Goal: Communication & Community: Participate in discussion

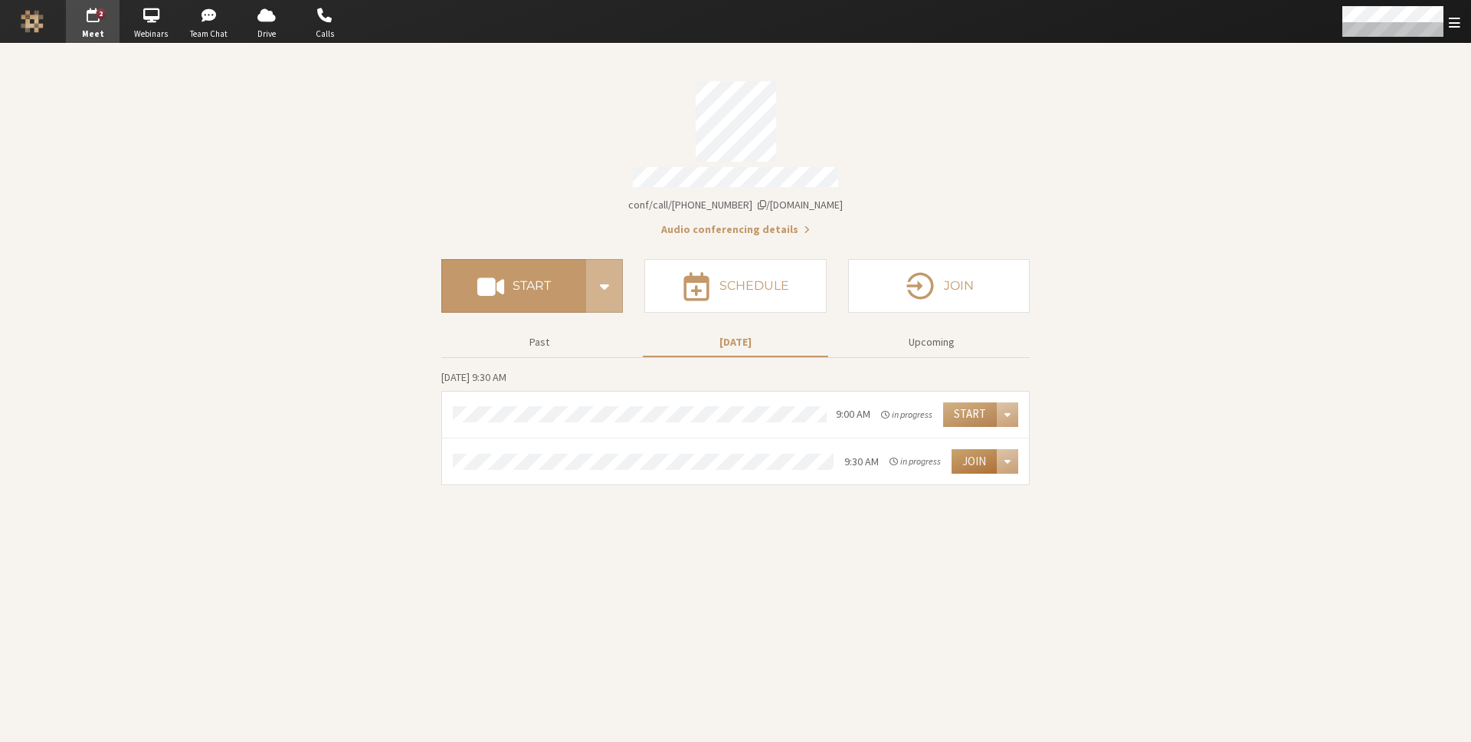
click at [976, 457] on button "Join" at bounding box center [973, 461] width 45 height 25
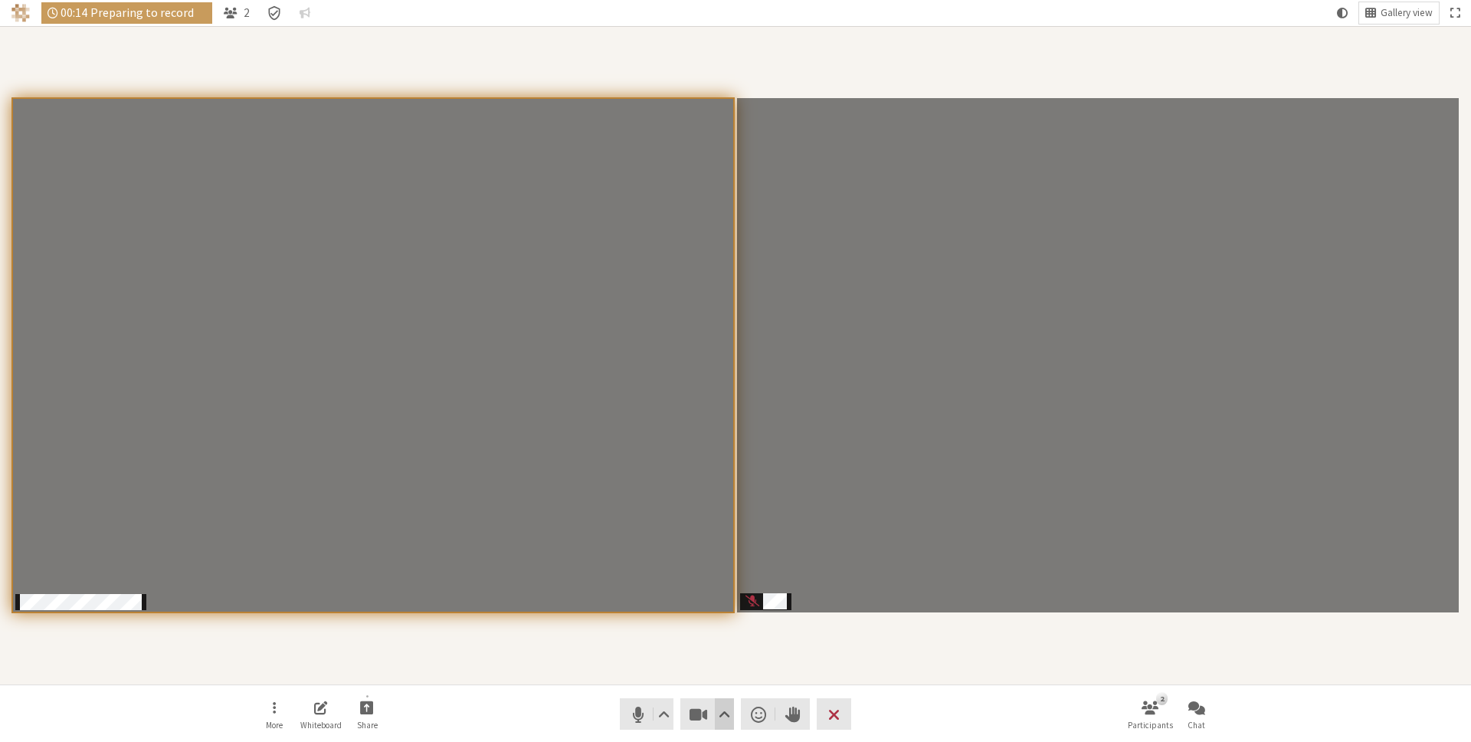
click at [719, 706] on span "Video setting" at bounding box center [724, 713] width 11 height 21
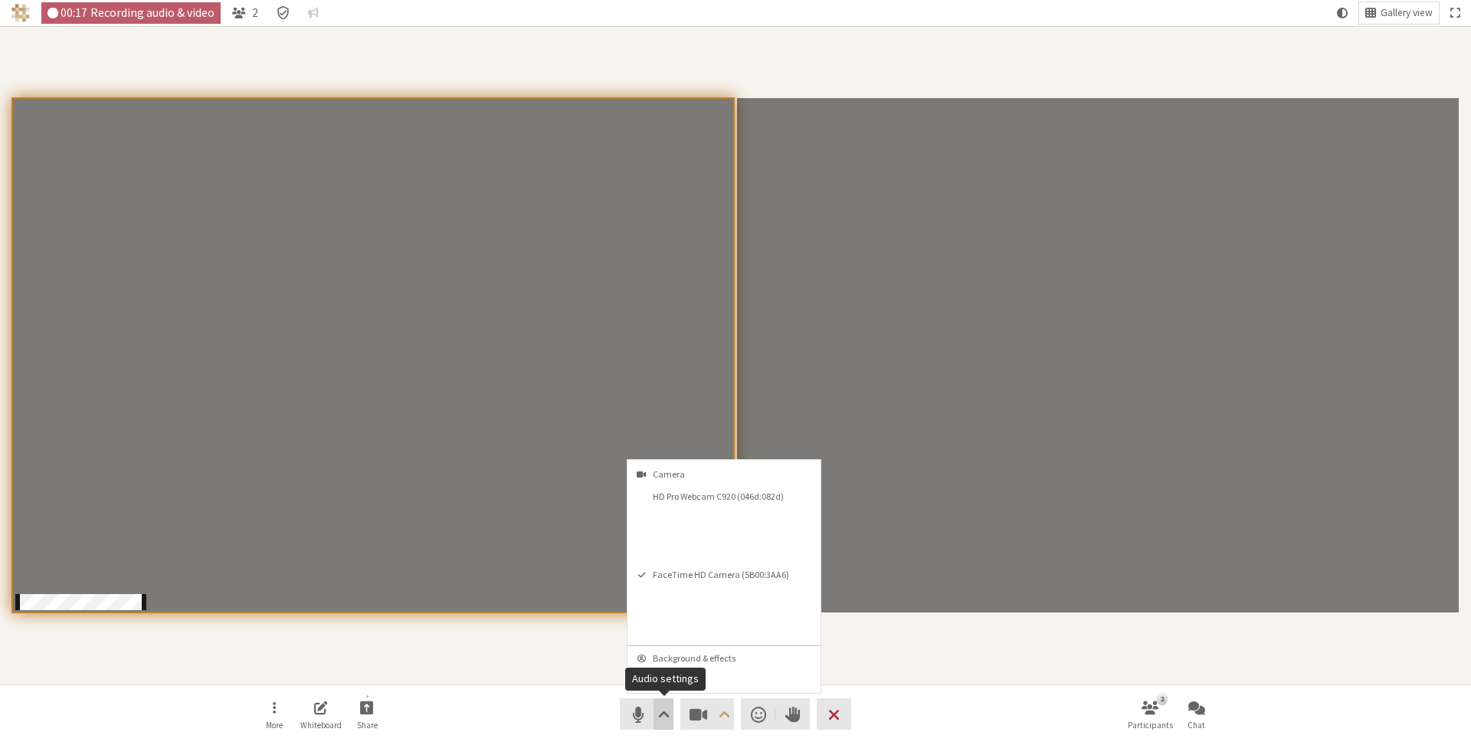
click at [666, 707] on span "Audio settings" at bounding box center [663, 713] width 11 height 21
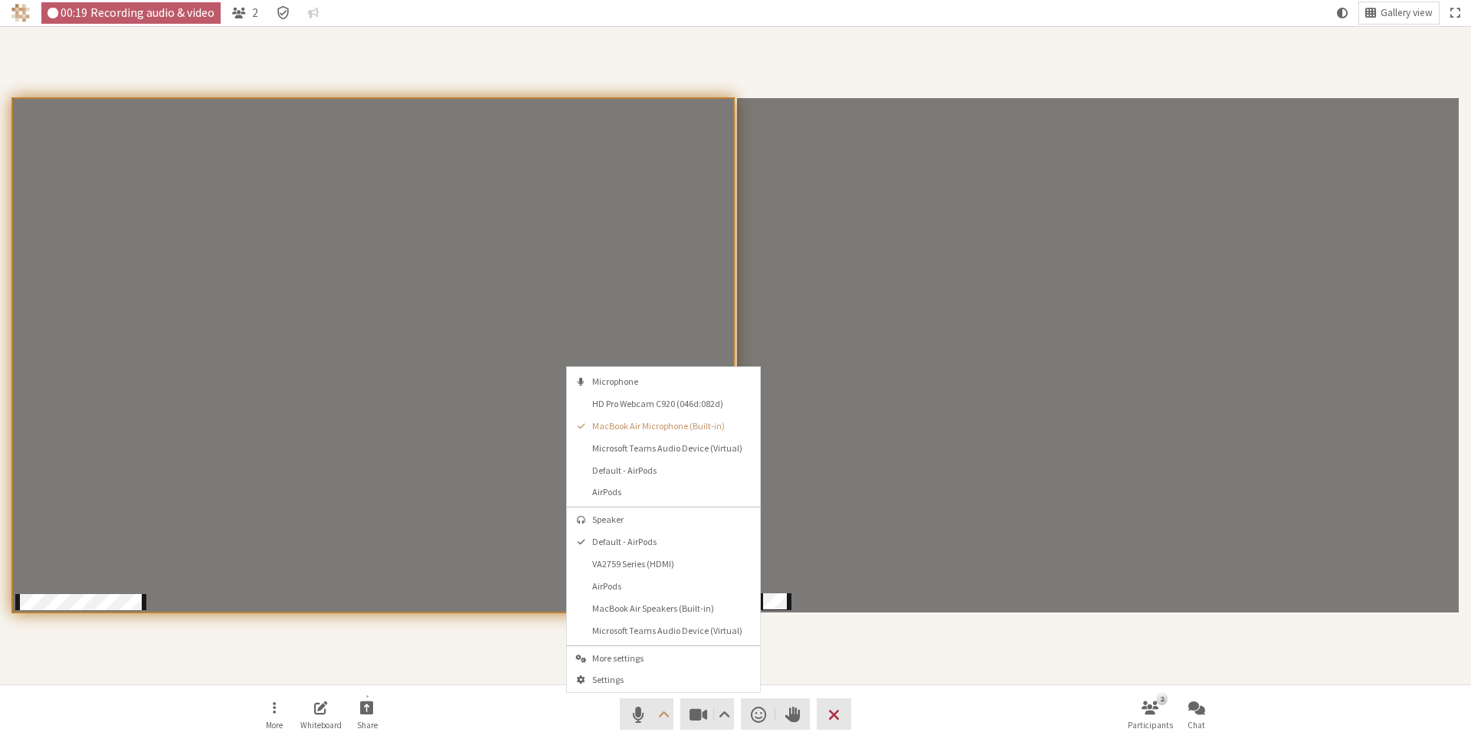
click at [851, 655] on div "Participants" at bounding box center [735, 355] width 1449 height 637
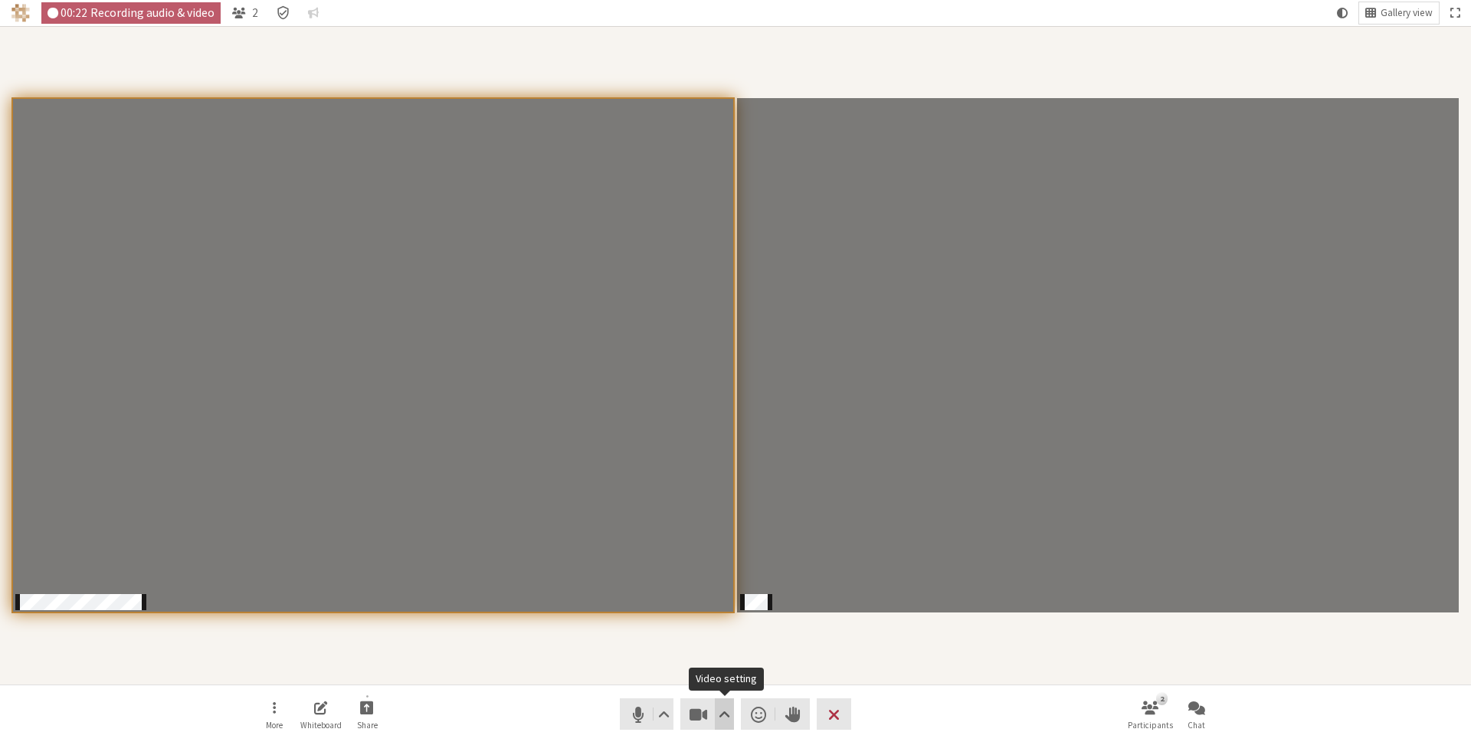
click at [720, 715] on span "Video setting" at bounding box center [724, 713] width 11 height 21
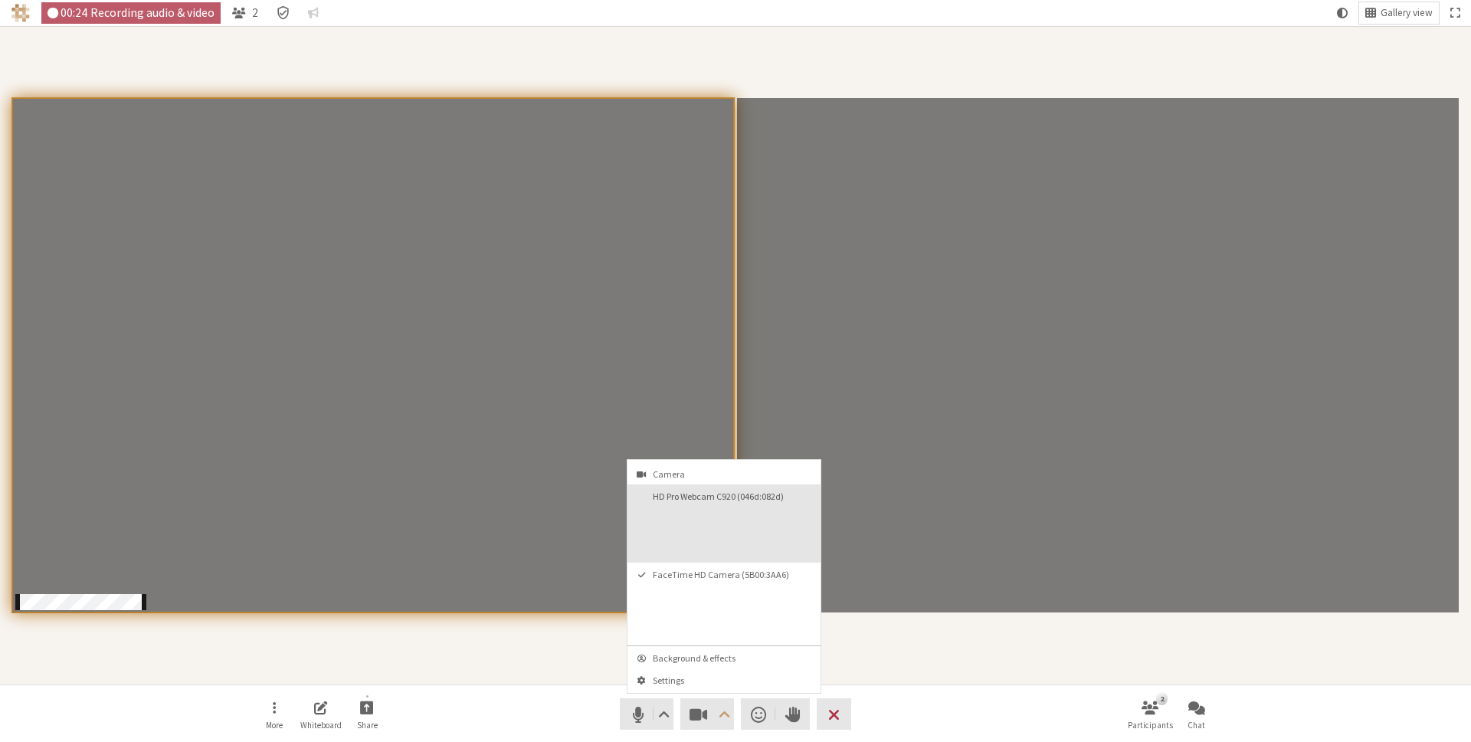
click at [746, 542] on video "HD Pro Webcam C920 (046d:082d)" at bounding box center [765, 532] width 101 height 51
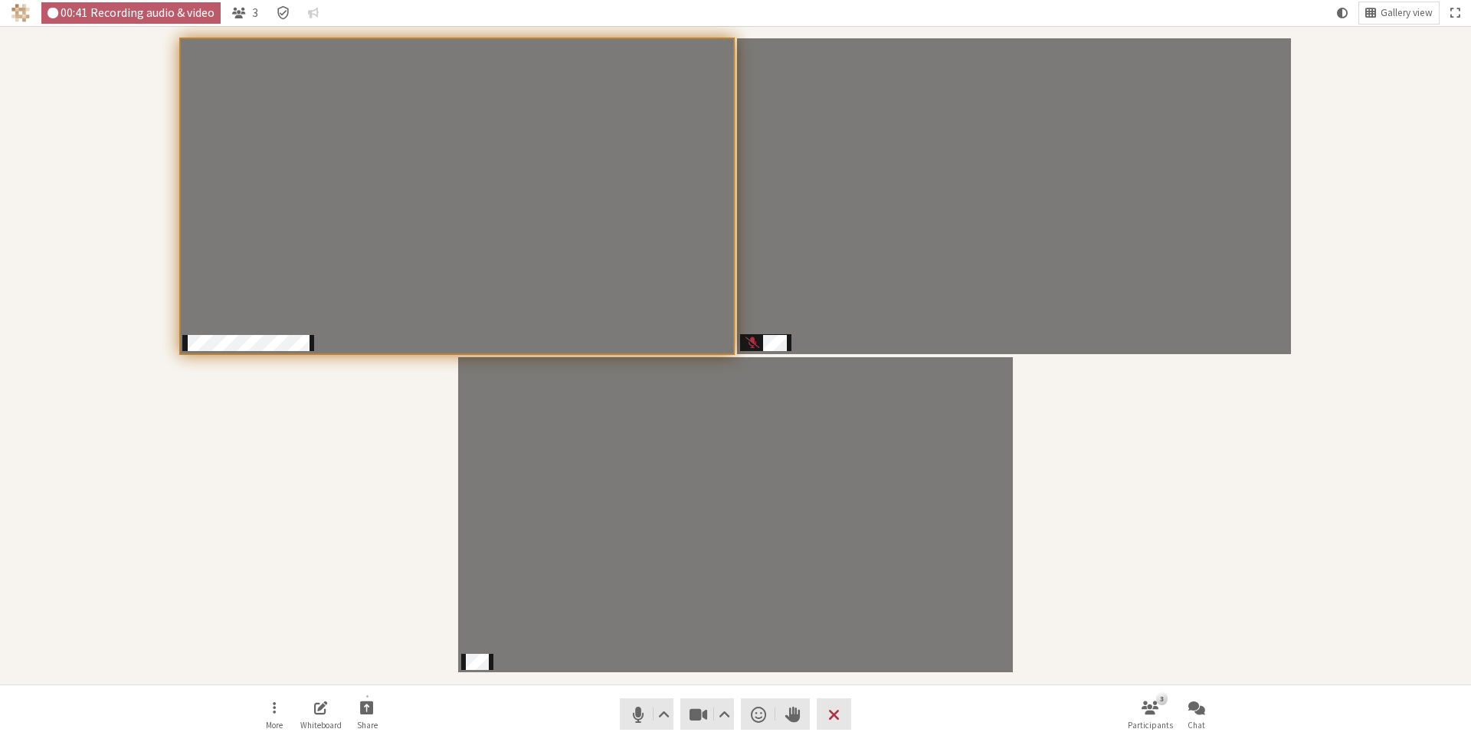
click at [249, 576] on div "Participants" at bounding box center [735, 355] width 1449 height 637
click at [1158, 503] on div "Participants" at bounding box center [735, 355] width 1449 height 637
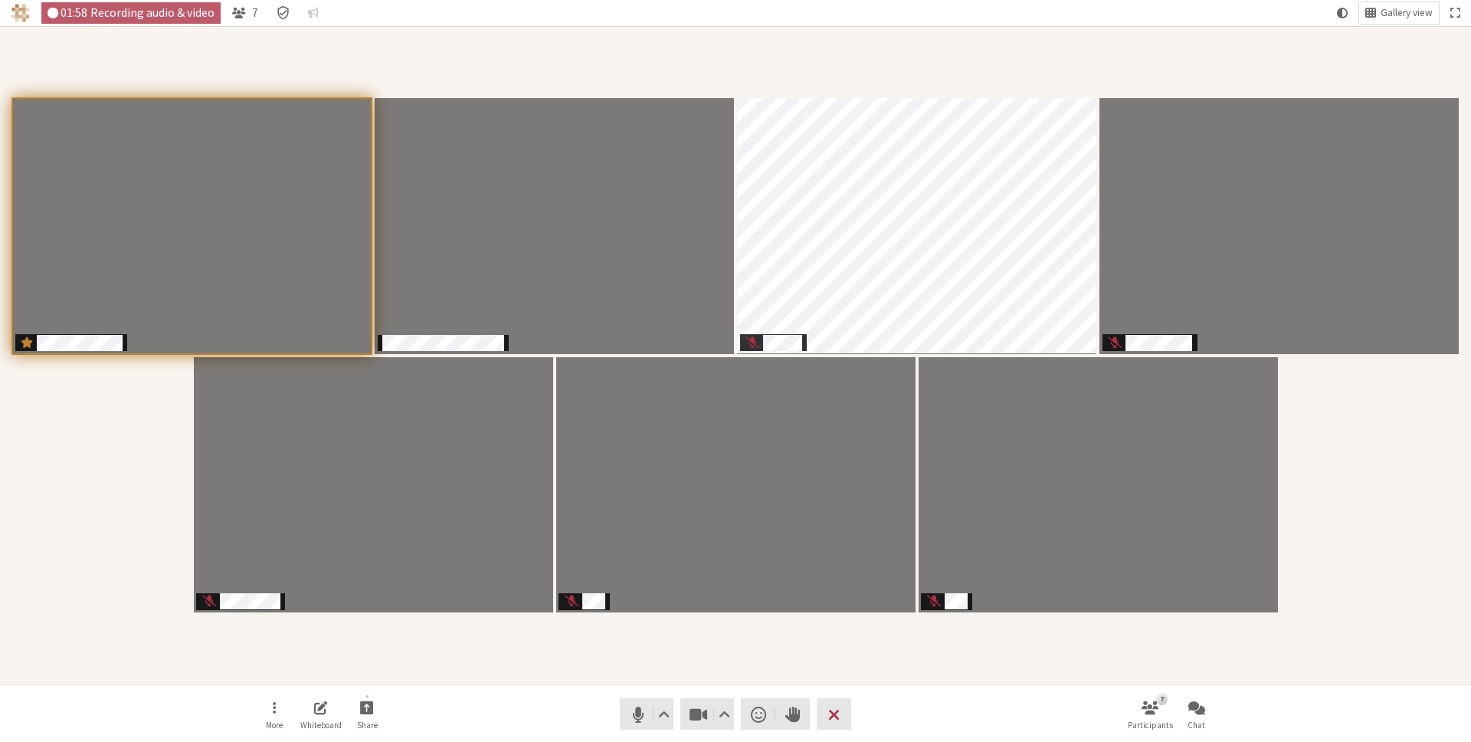
click at [471, 668] on div "Participants" at bounding box center [735, 355] width 1449 height 637
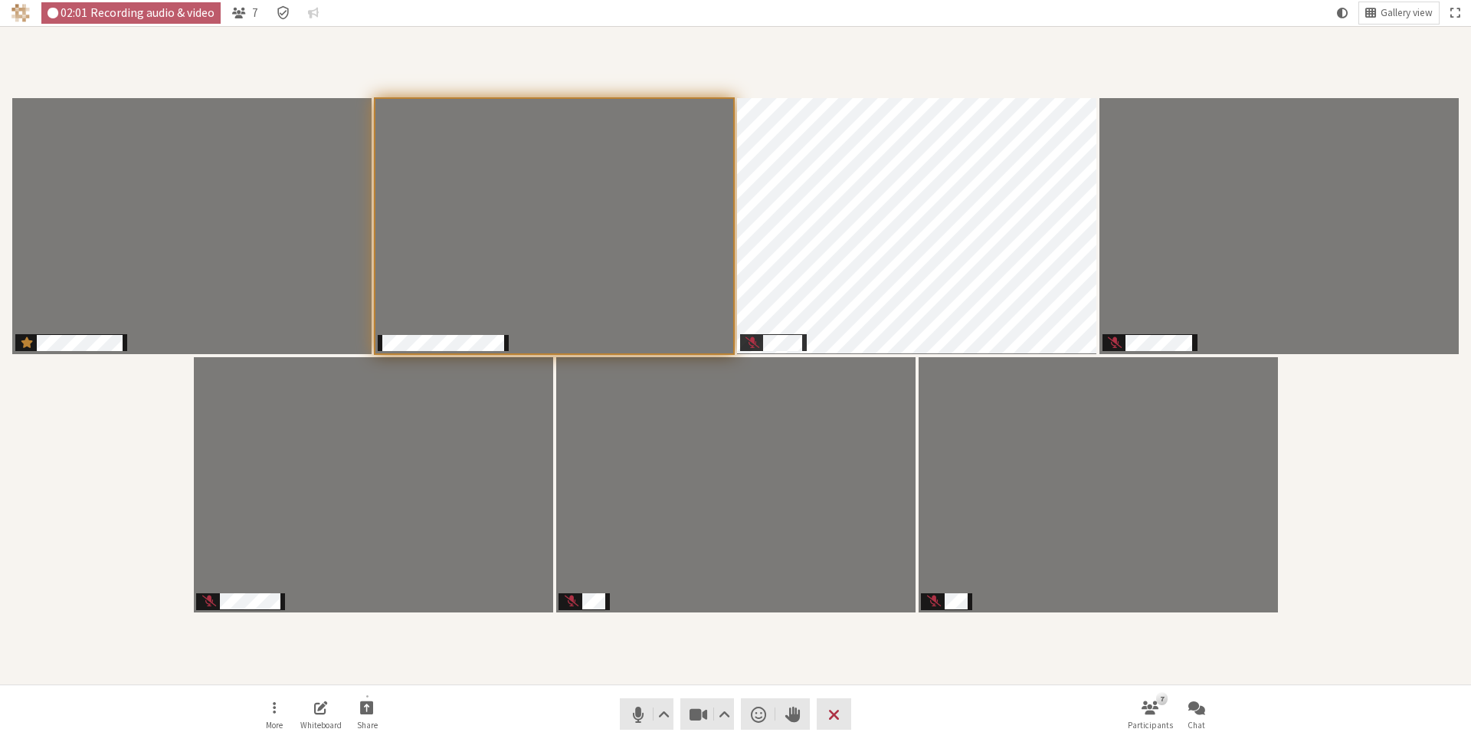
click at [602, 663] on div "Participants" at bounding box center [735, 355] width 1449 height 637
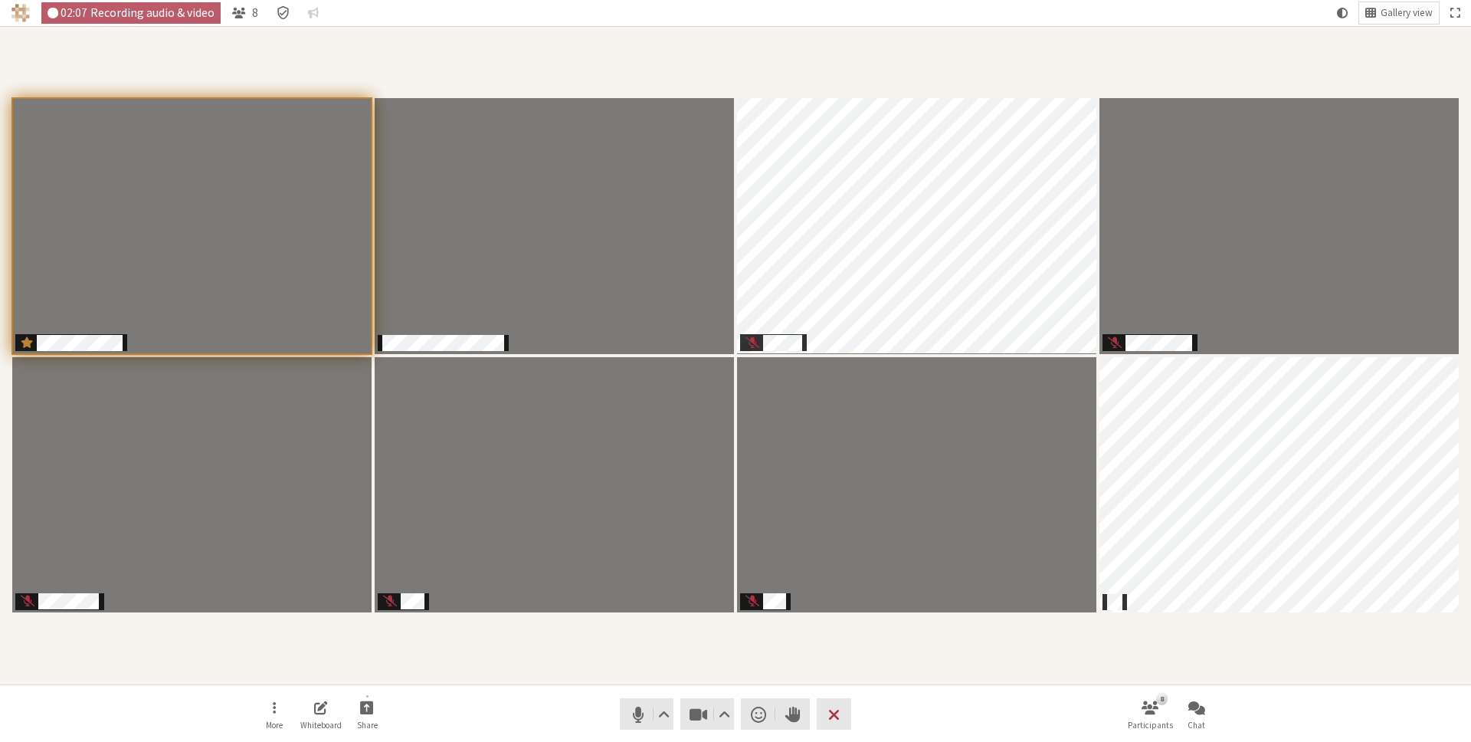
click at [1237, 654] on div "Participants" at bounding box center [735, 355] width 1449 height 637
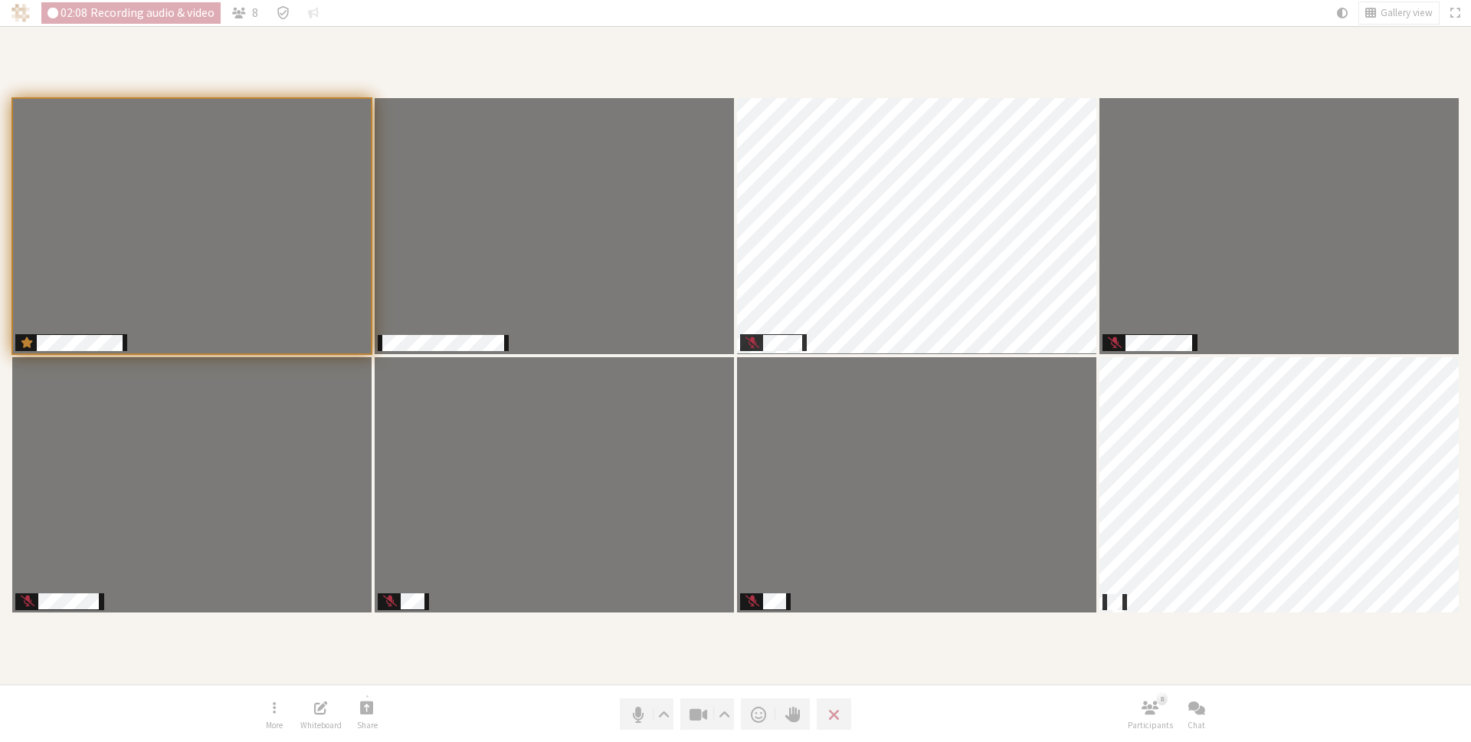
click at [1237, 654] on div "Participants" at bounding box center [735, 355] width 1449 height 637
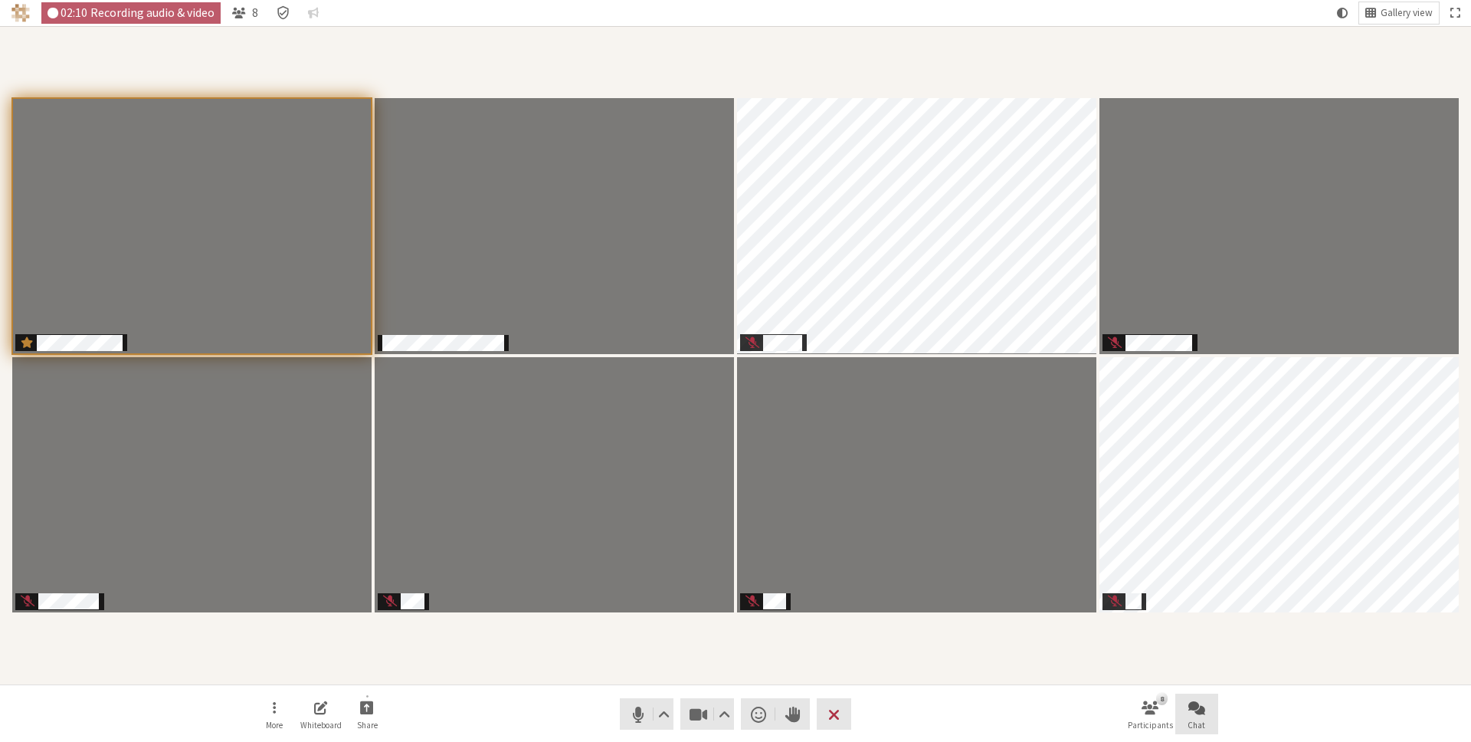
click at [1187, 693] on button "Chat" at bounding box center [1196, 713] width 43 height 41
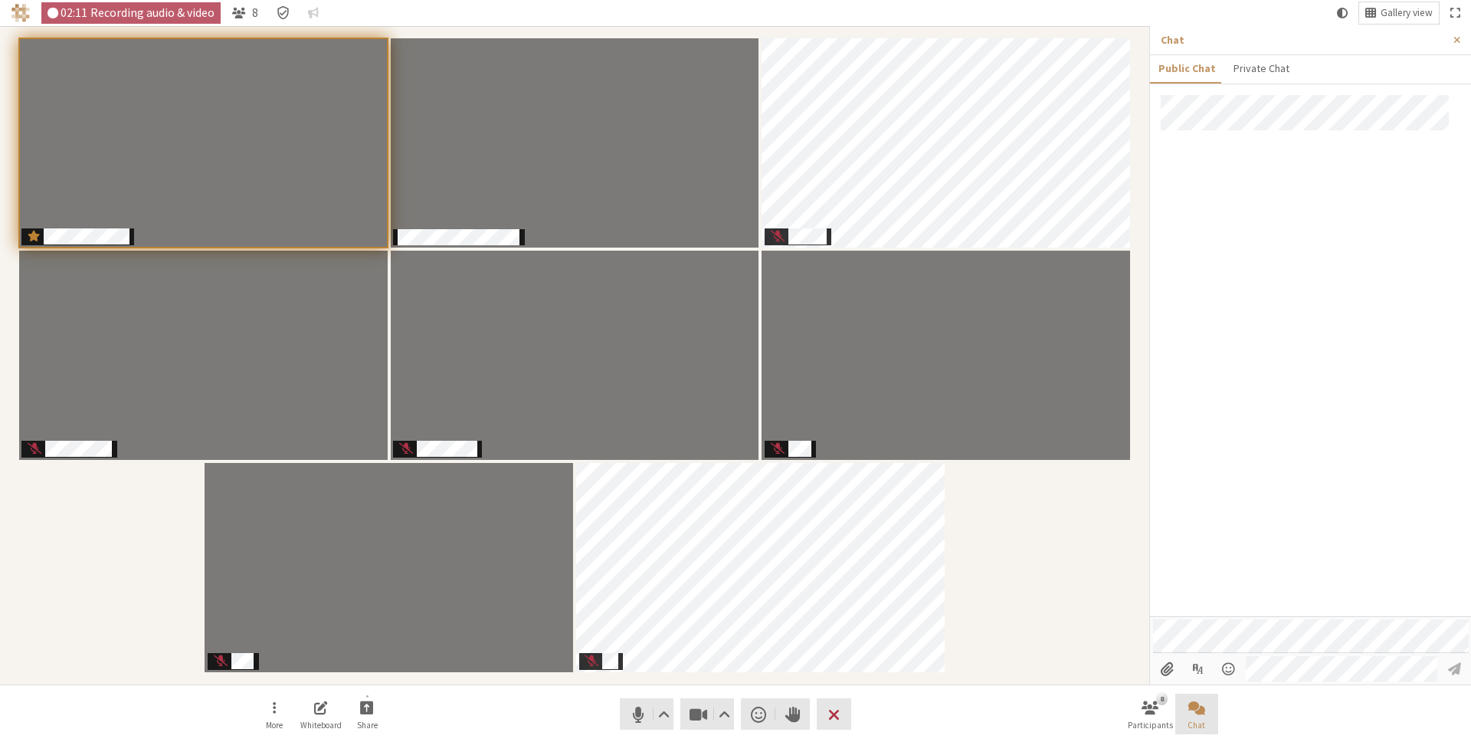
click at [1187, 696] on button "Chat" at bounding box center [1196, 713] width 43 height 41
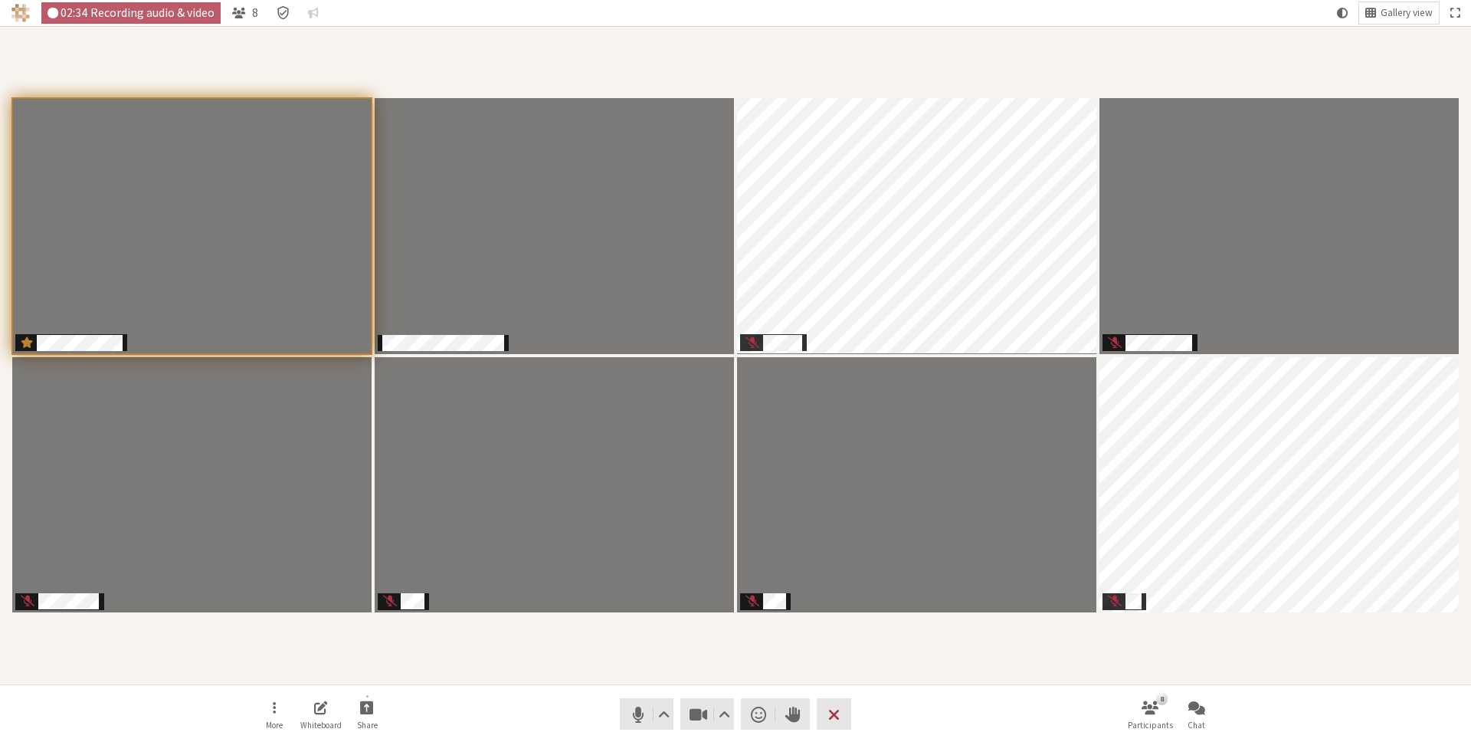
click at [704, 665] on div "Participants" at bounding box center [735, 355] width 1449 height 637
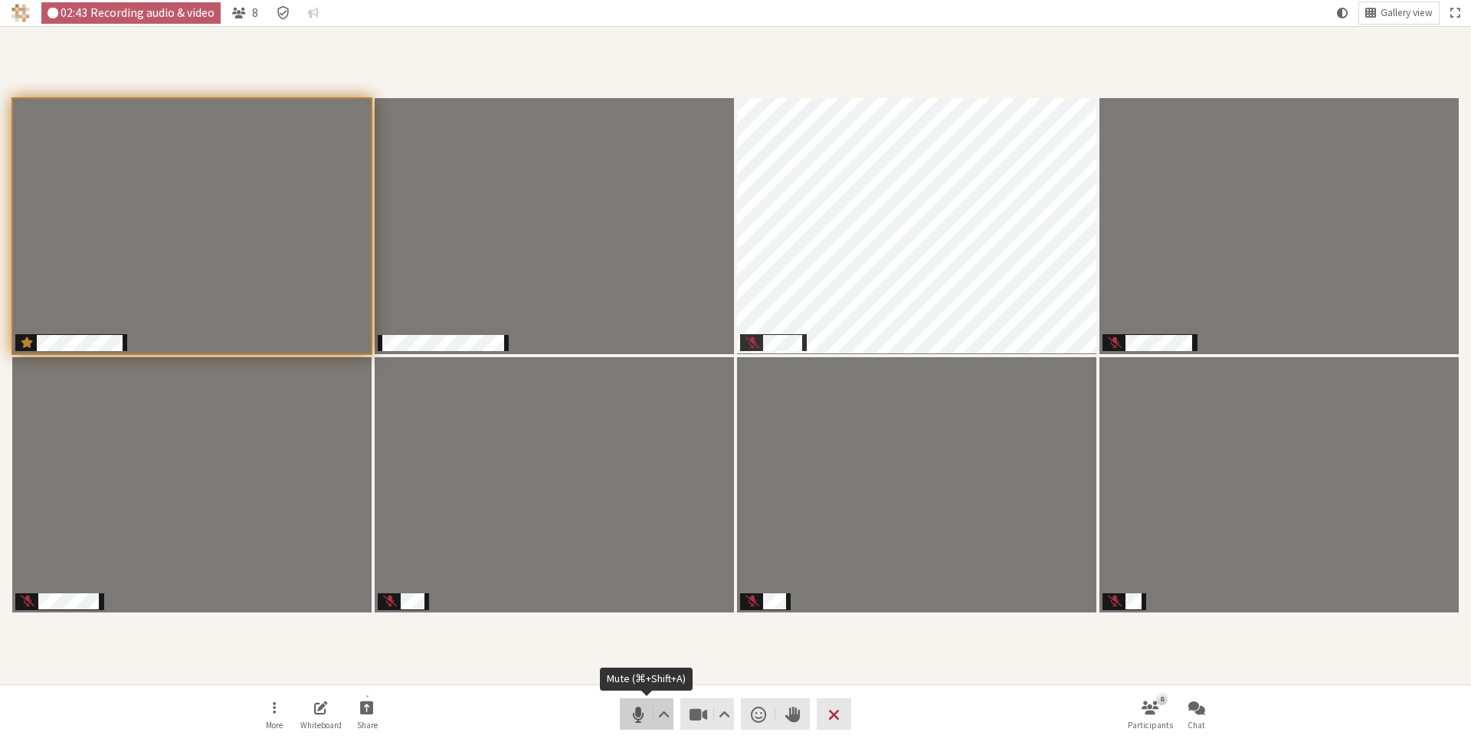
click at [624, 711] on button "Audio" at bounding box center [647, 713] width 54 height 31
click at [607, 666] on div "Participants" at bounding box center [735, 355] width 1449 height 637
click at [637, 709] on span "Unmute (⌘+Shift+A)" at bounding box center [637, 713] width 21 height 21
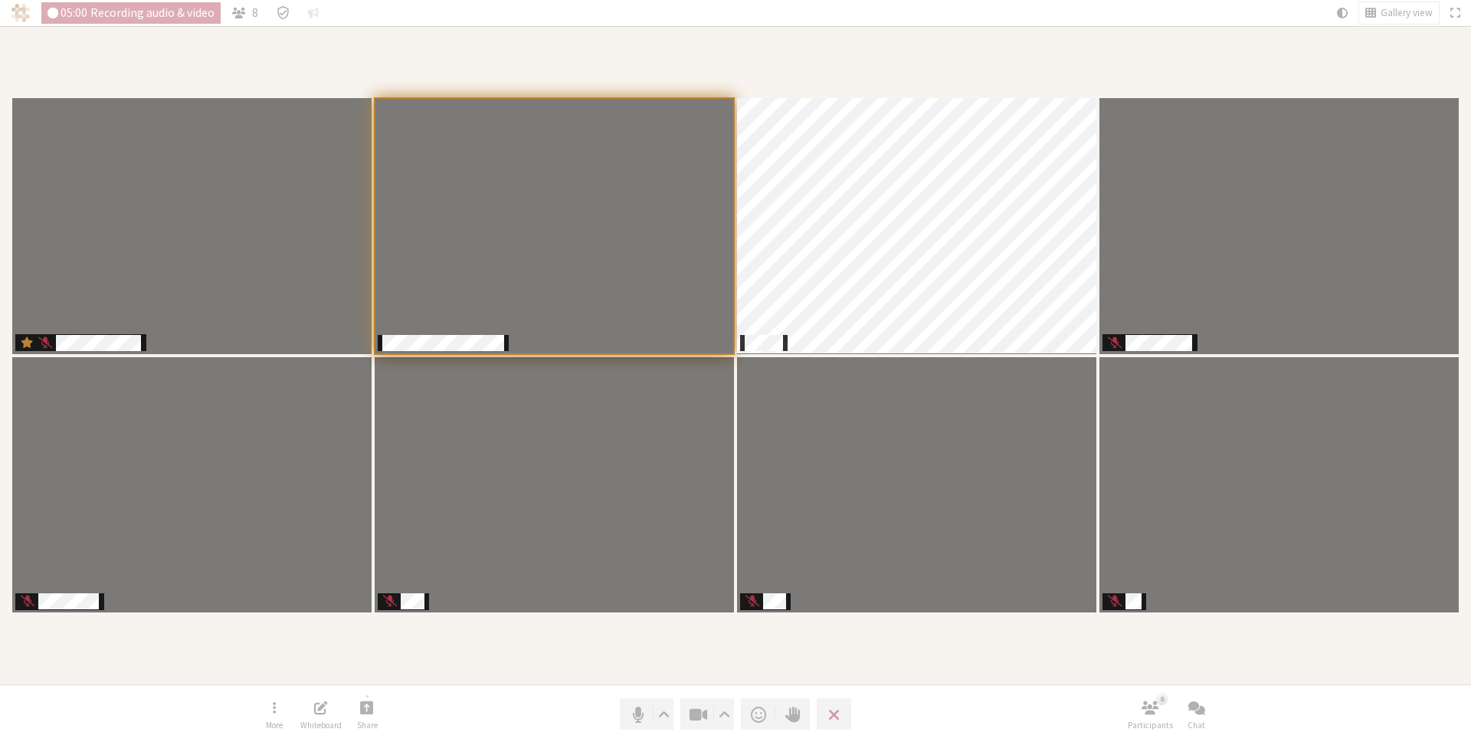
click at [638, 667] on div "Participants" at bounding box center [735, 355] width 1449 height 637
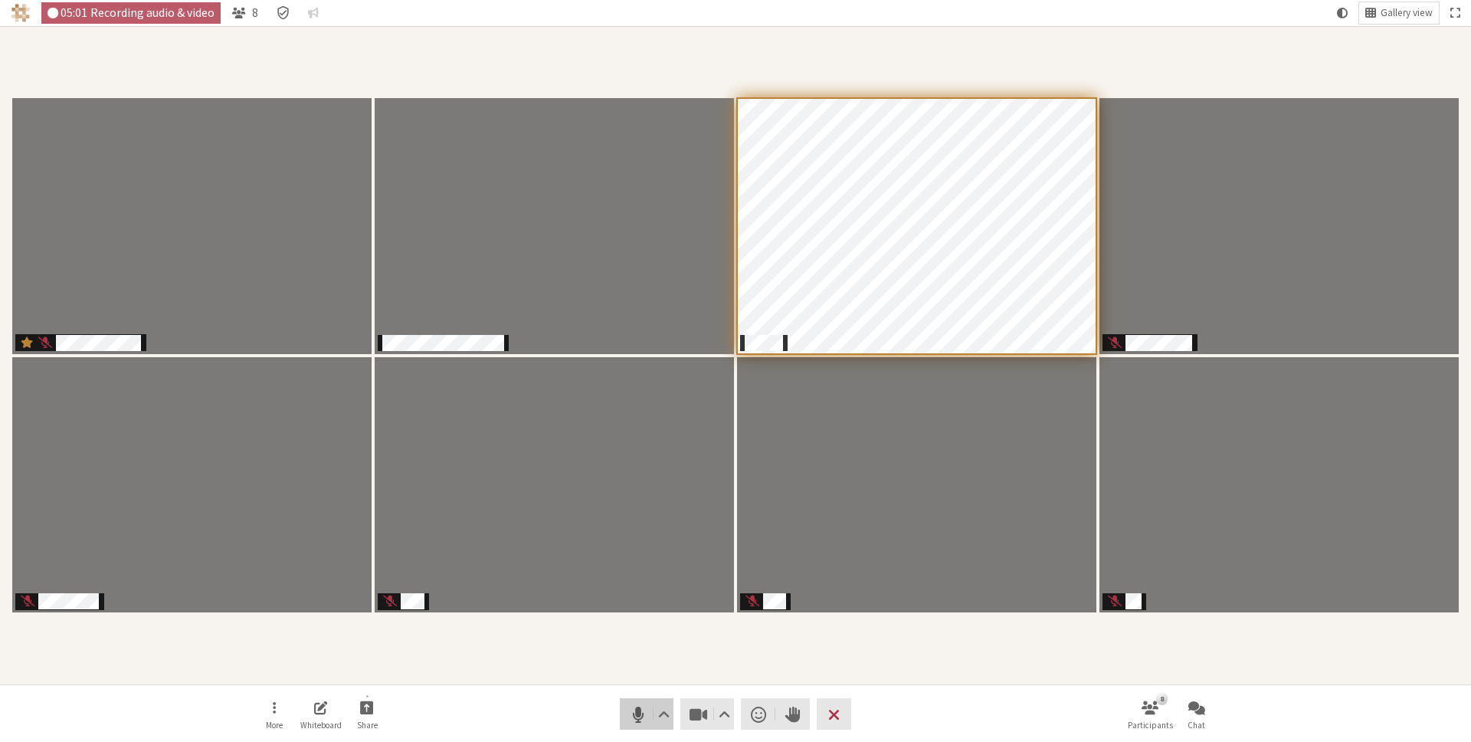
click at [633, 717] on span "Mute (⌘+Shift+A)" at bounding box center [637, 713] width 21 height 21
click at [1018, 65] on div "Participants" at bounding box center [735, 355] width 1449 height 637
click at [992, 675] on section "Participants" at bounding box center [735, 355] width 1471 height 658
click at [1052, 702] on nav "More Whiteboard Share Audio Video Send a reaction Raise hand Leave 8 Participan…" at bounding box center [735, 713] width 965 height 57
click at [1109, 658] on div "Participants" at bounding box center [735, 355] width 1449 height 637
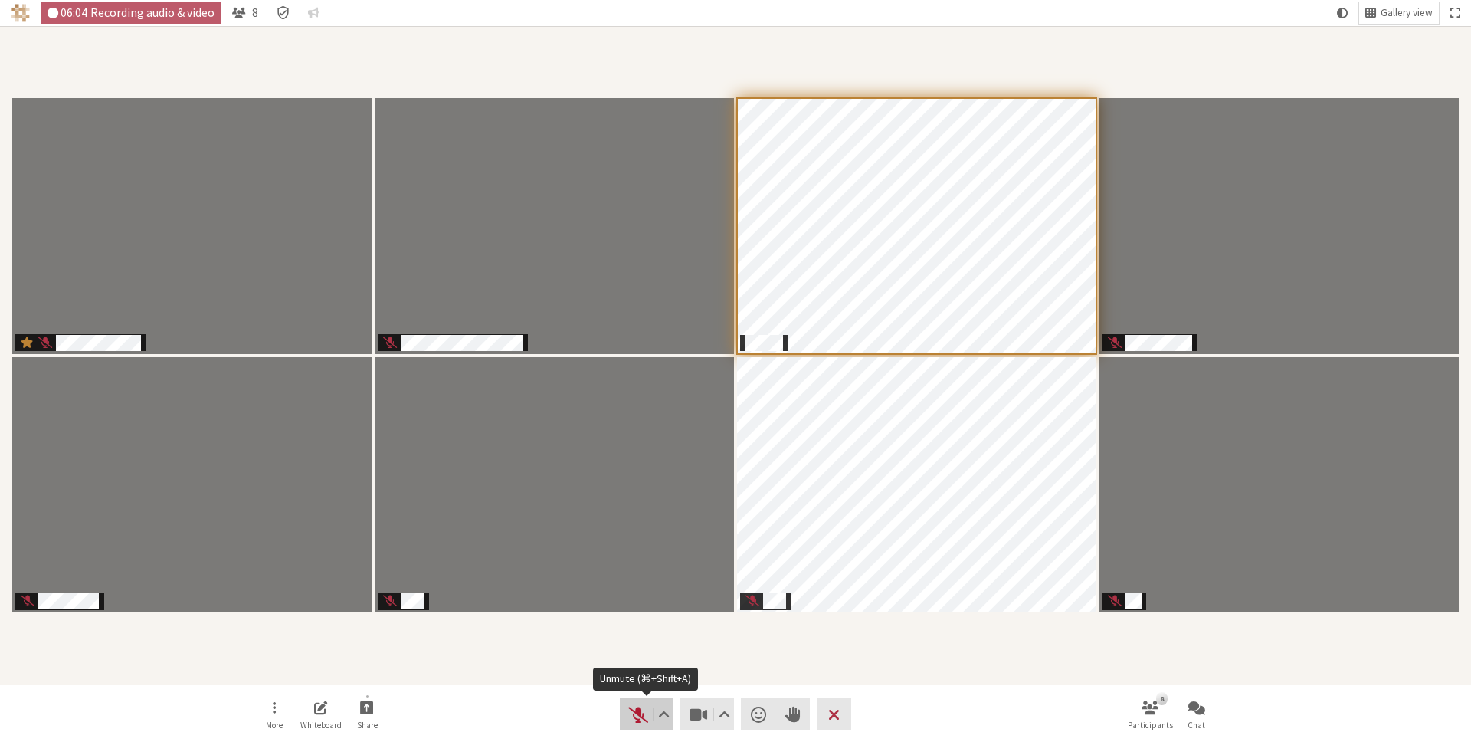
click at [637, 712] on span "Unmute (⌘+Shift+A)" at bounding box center [637, 713] width 21 height 21
click at [676, 678] on section "Participants" at bounding box center [735, 355] width 1471 height 658
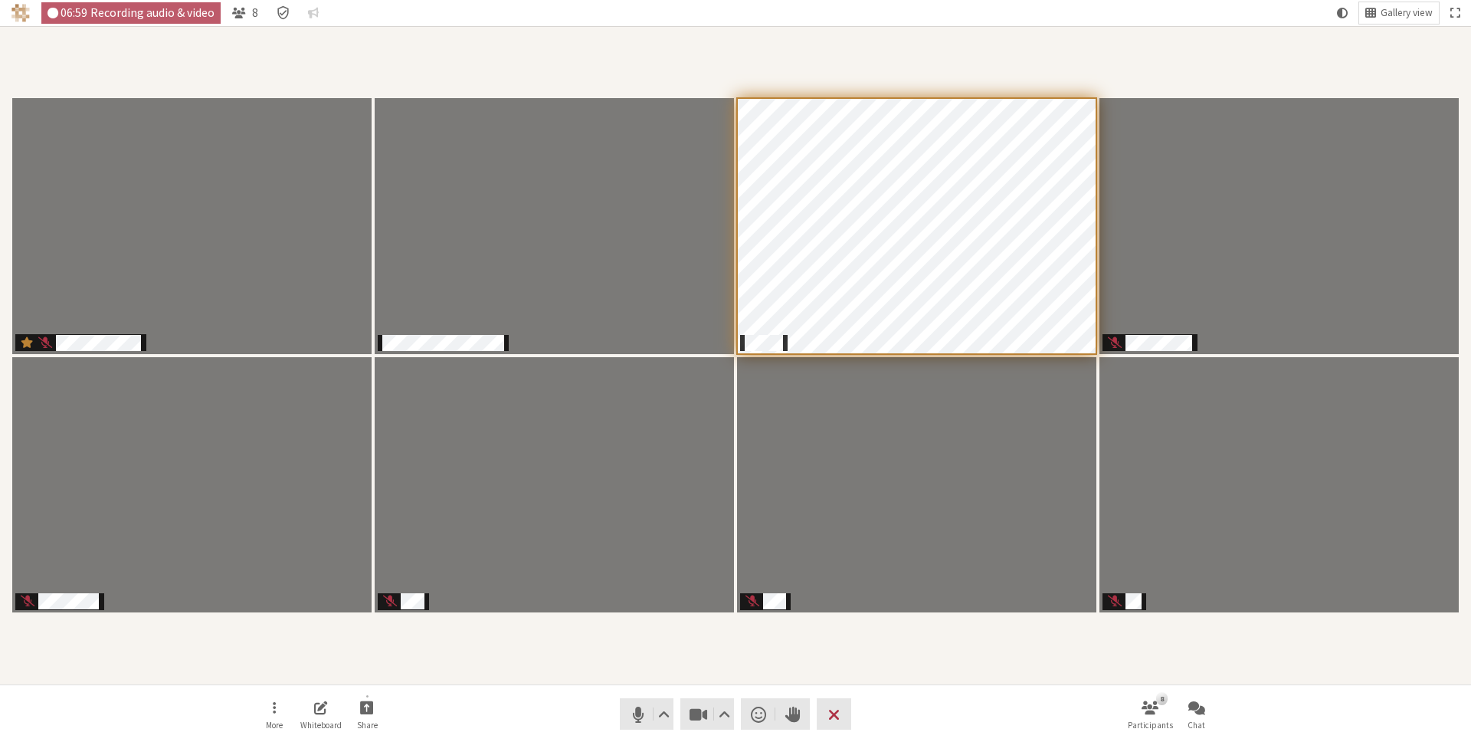
click at [657, 671] on div "Participants" at bounding box center [735, 355] width 1449 height 637
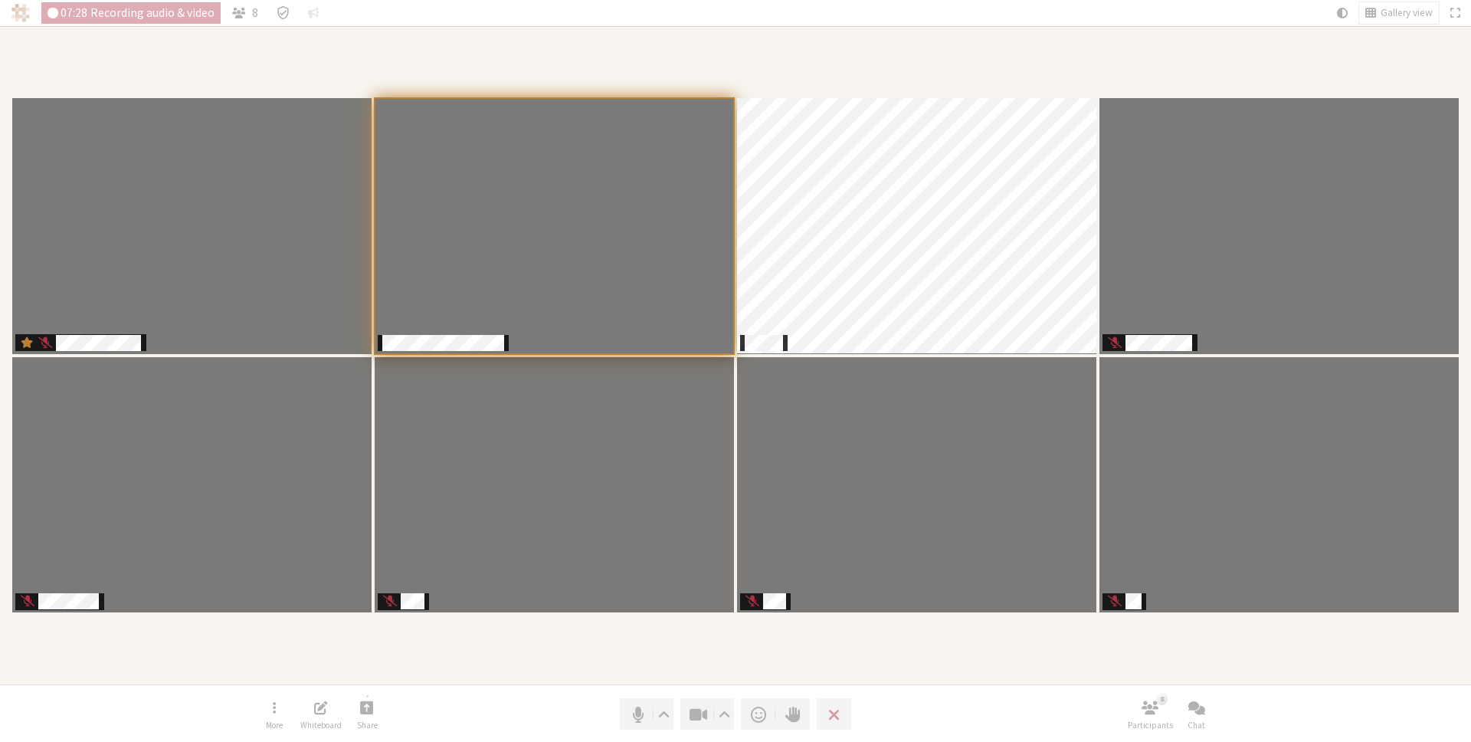
click at [645, 658] on div "Participants" at bounding box center [735, 355] width 1449 height 637
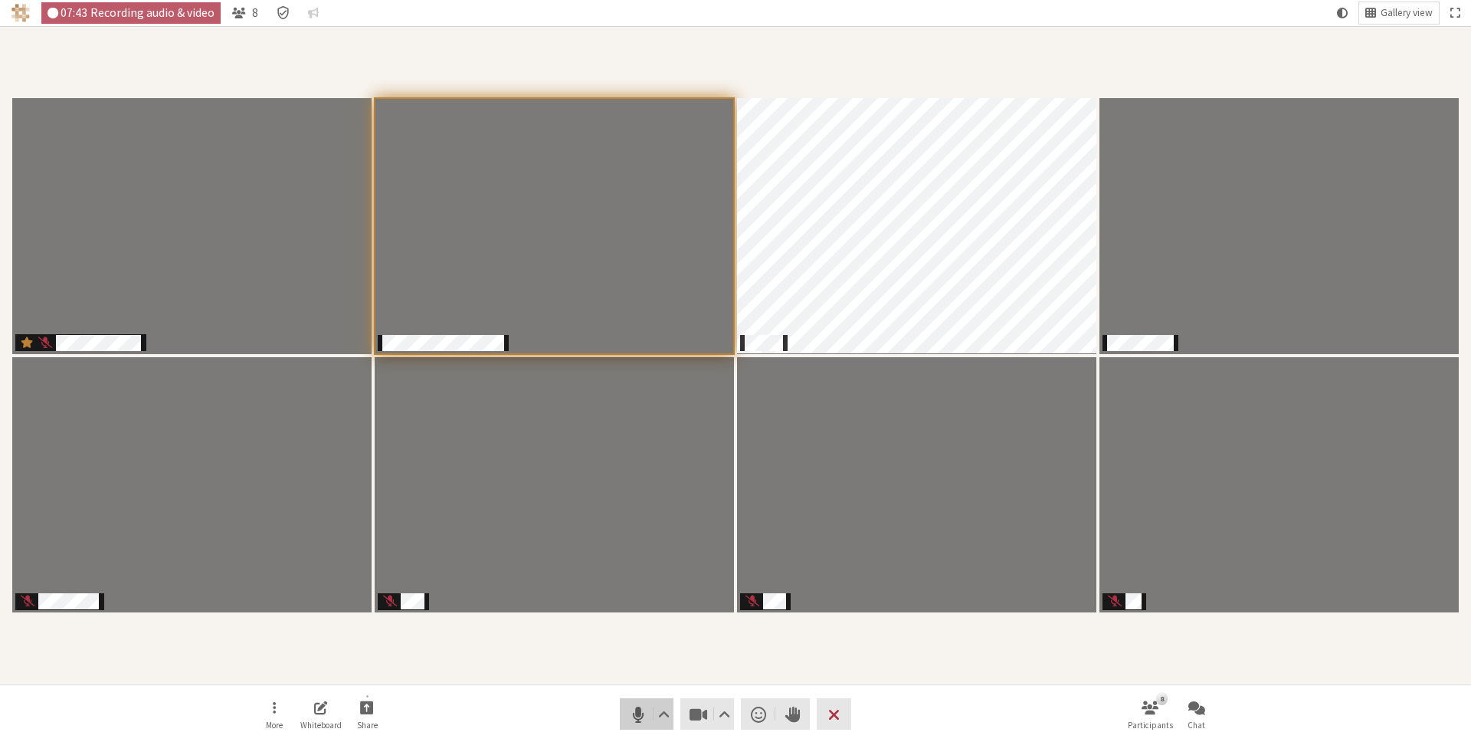
click at [634, 713] on span "Mute (⌘+Shift+A)" at bounding box center [637, 713] width 21 height 21
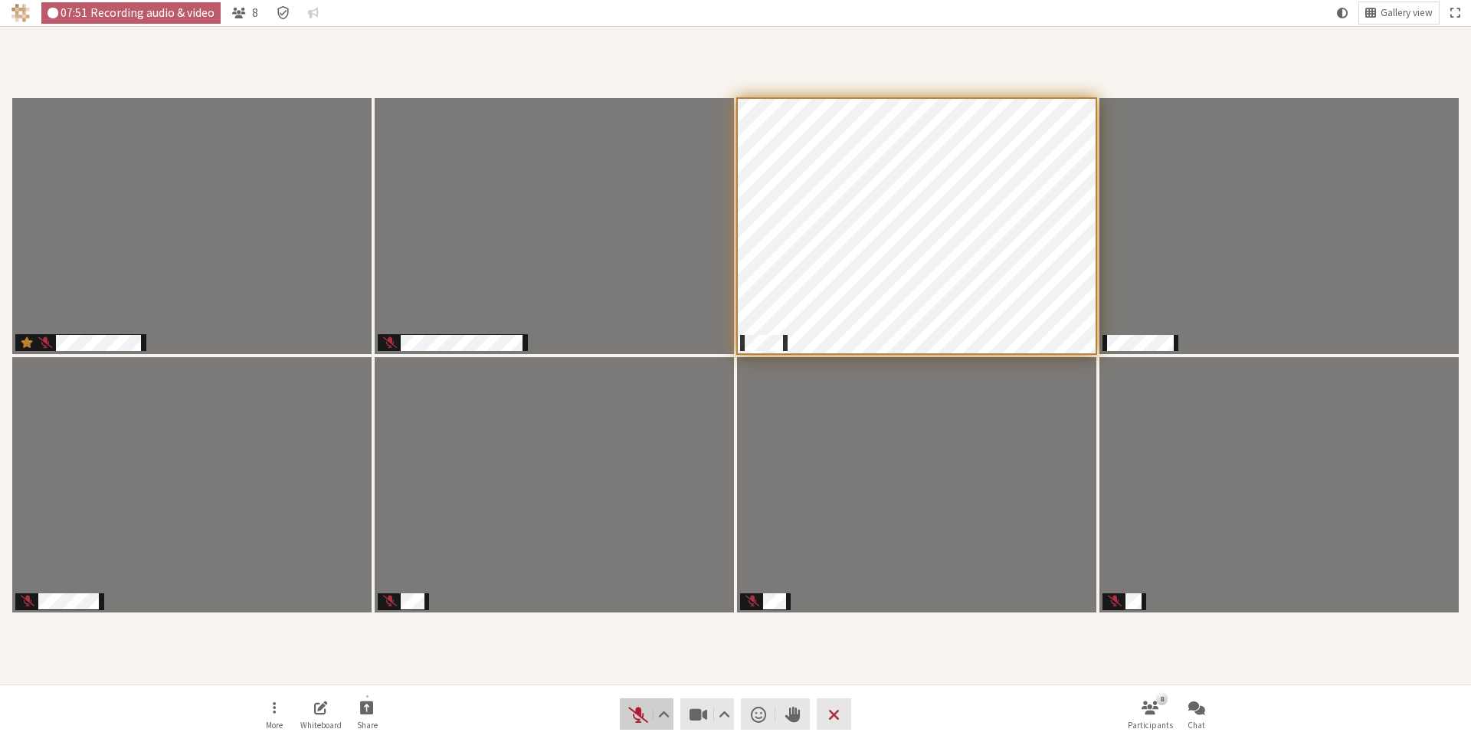
click at [631, 711] on span "Unmute (⌘+Shift+A)" at bounding box center [637, 713] width 21 height 21
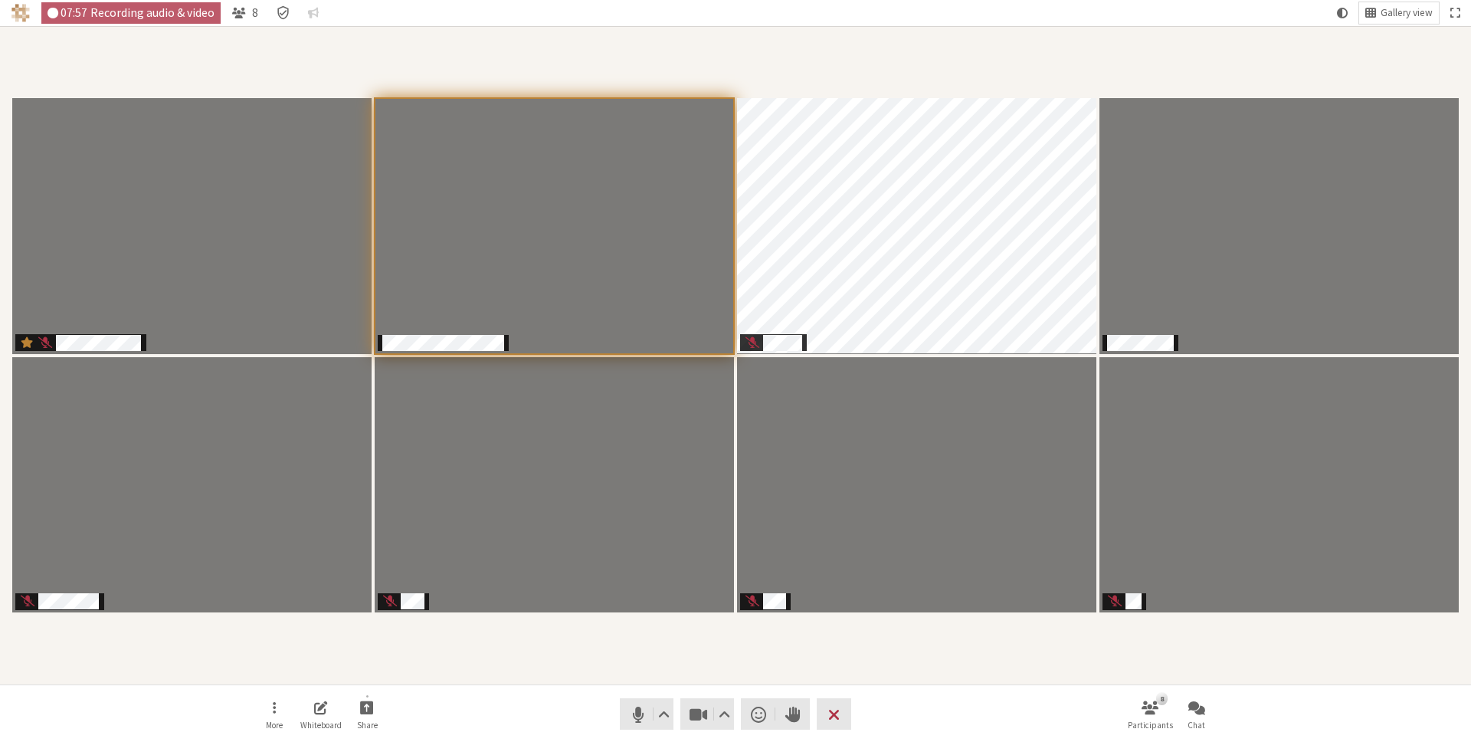
click at [689, 654] on div "Participants" at bounding box center [735, 355] width 1449 height 637
click at [634, 706] on span "Mute (⌘+Shift+A)" at bounding box center [637, 713] width 21 height 21
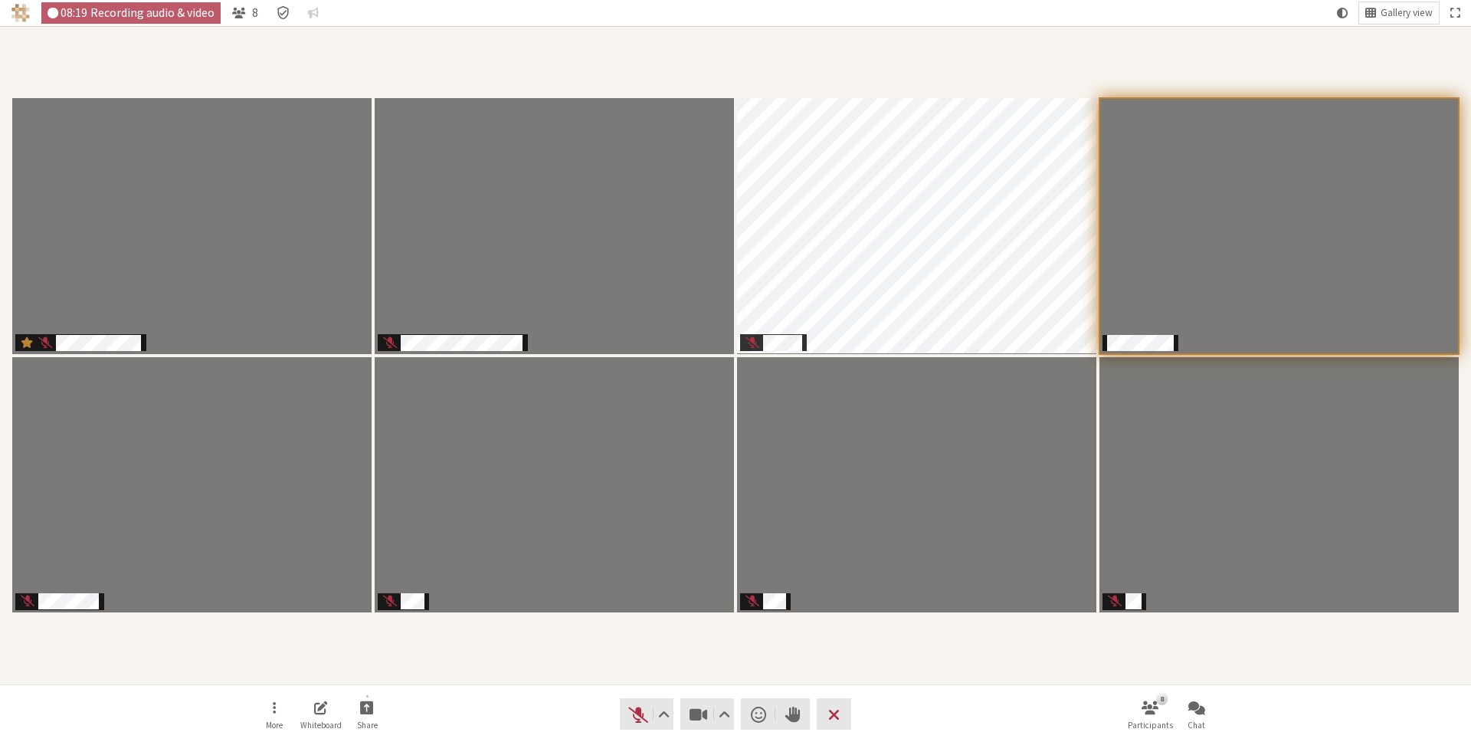
click at [934, 650] on div "Participants" at bounding box center [735, 355] width 1449 height 637
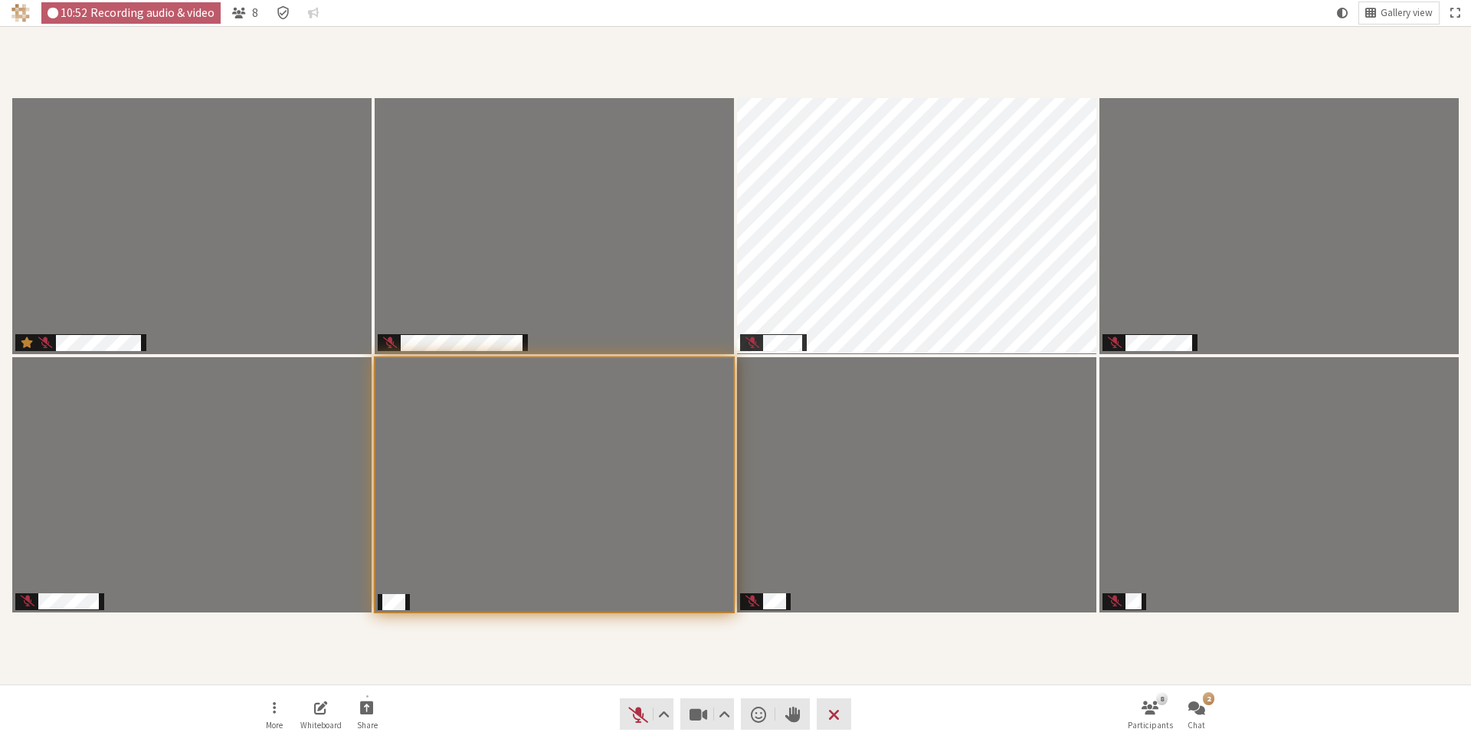
click at [526, 659] on div "Participants" at bounding box center [735, 355] width 1449 height 637
click at [637, 712] on span "Unmute (⌘+Shift+A)" at bounding box center [637, 713] width 21 height 21
click at [503, 653] on div "Participants" at bounding box center [735, 355] width 1449 height 637
click at [599, 620] on div "Participants" at bounding box center [735, 355] width 1449 height 637
